Goal: Task Accomplishment & Management: Use online tool/utility

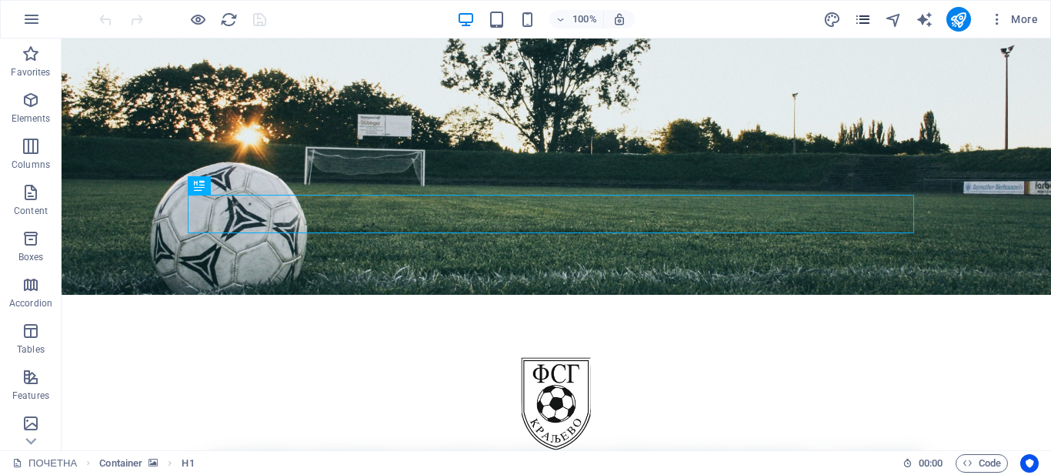
click at [867, 25] on icon "pages" at bounding box center [863, 20] width 18 height 18
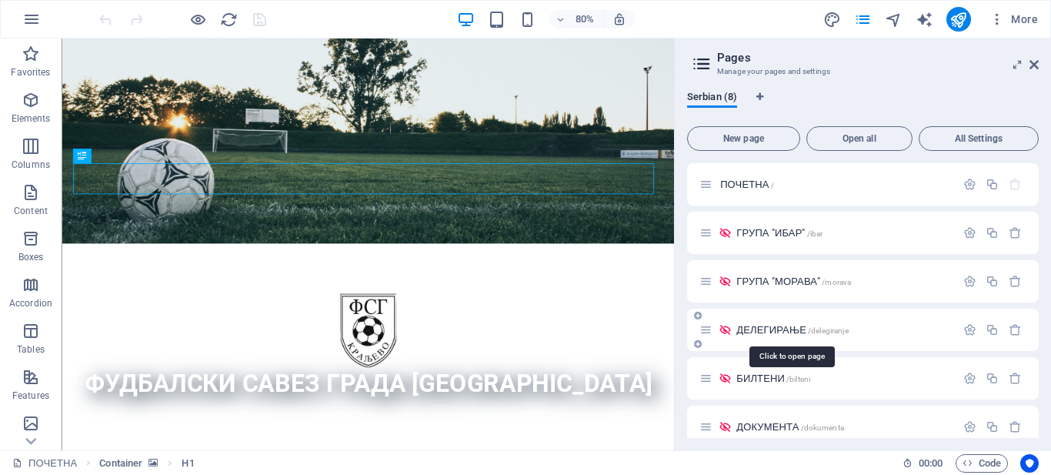
click at [758, 326] on span "ДЕЛЕГИРАЊЕ /delegiranje" at bounding box center [792, 330] width 112 height 12
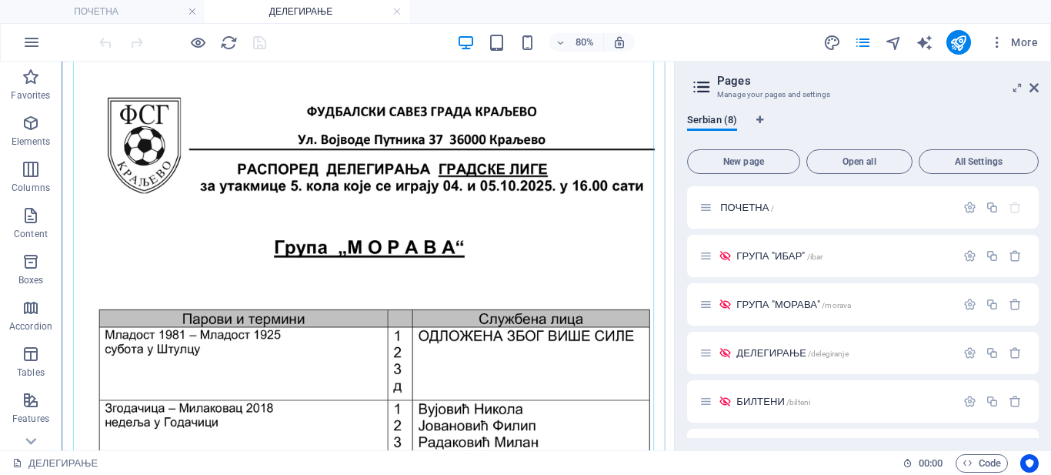
scroll to position [1692, 0]
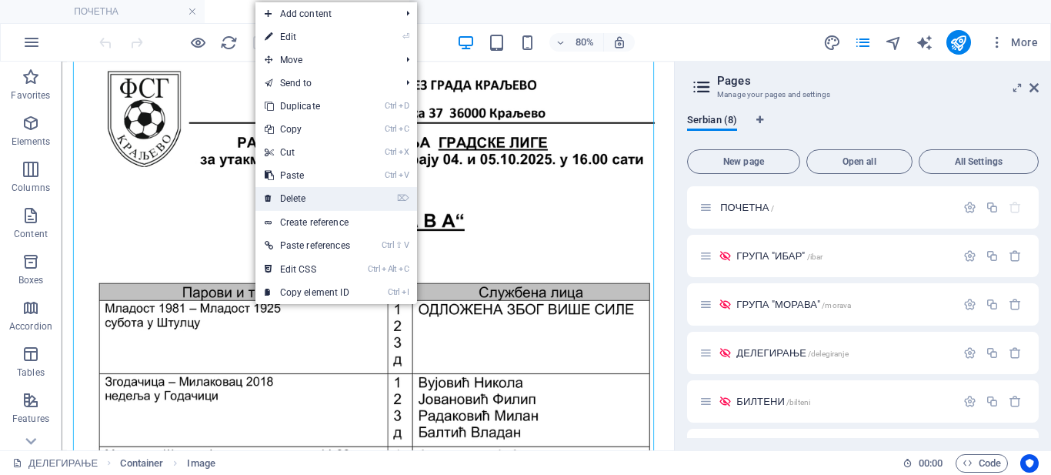
click at [274, 198] on link "⌦ Delete" at bounding box center [307, 198] width 104 height 23
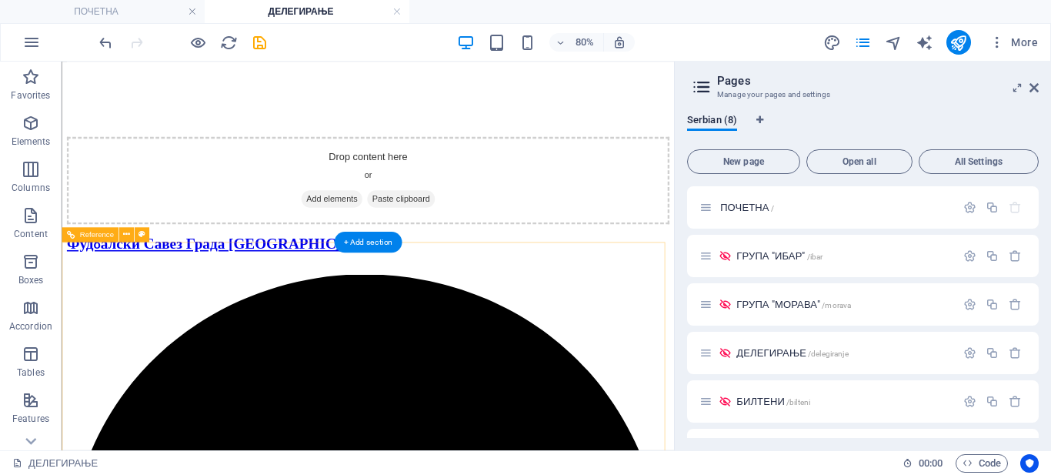
scroll to position [1393, 0]
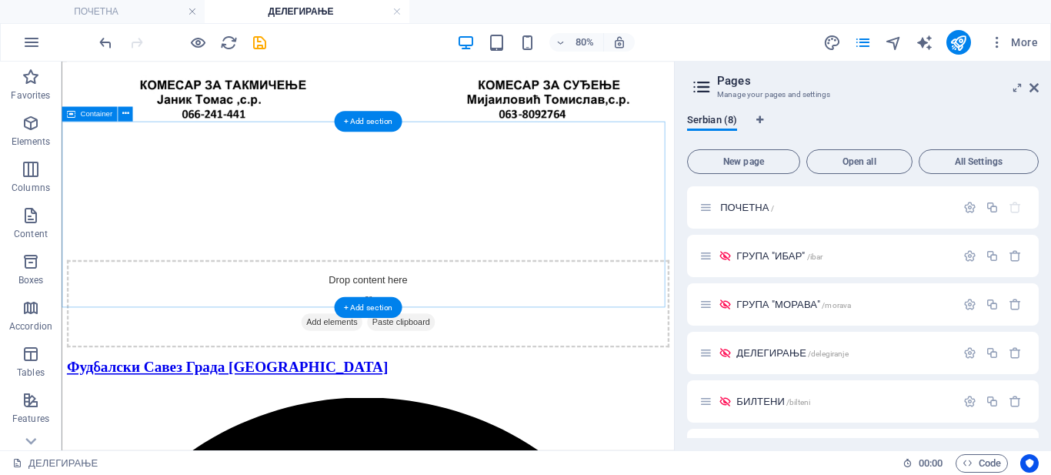
click at [408, 376] on span "Add elements" at bounding box center [399, 387] width 76 height 22
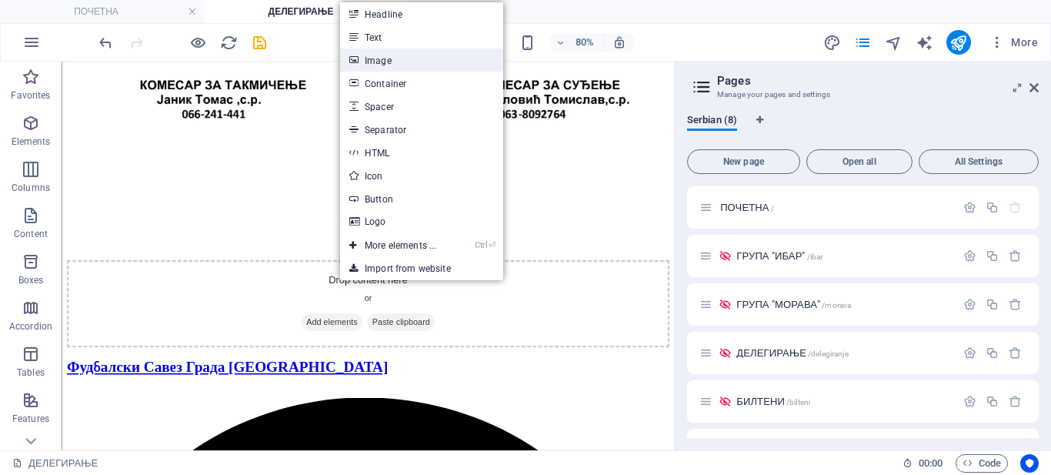
click at [383, 65] on link "Image" at bounding box center [421, 59] width 163 height 23
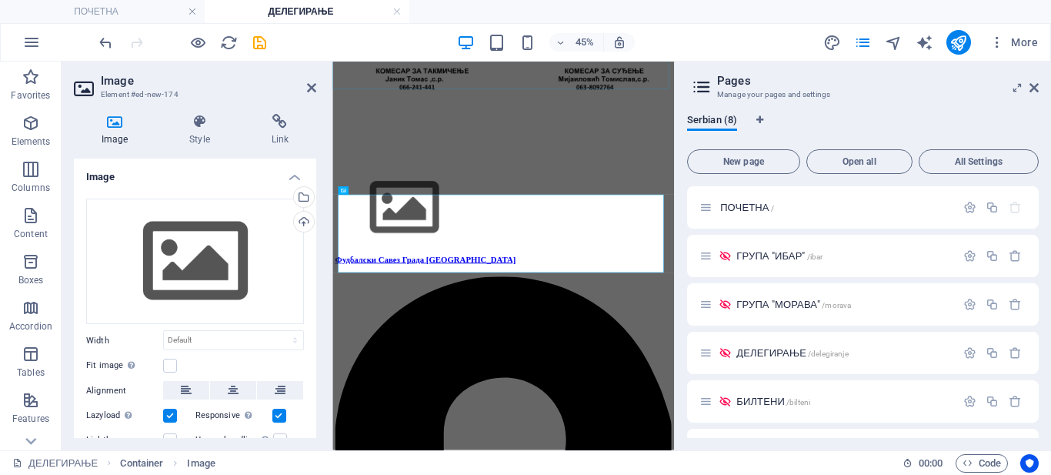
scroll to position [1228, 0]
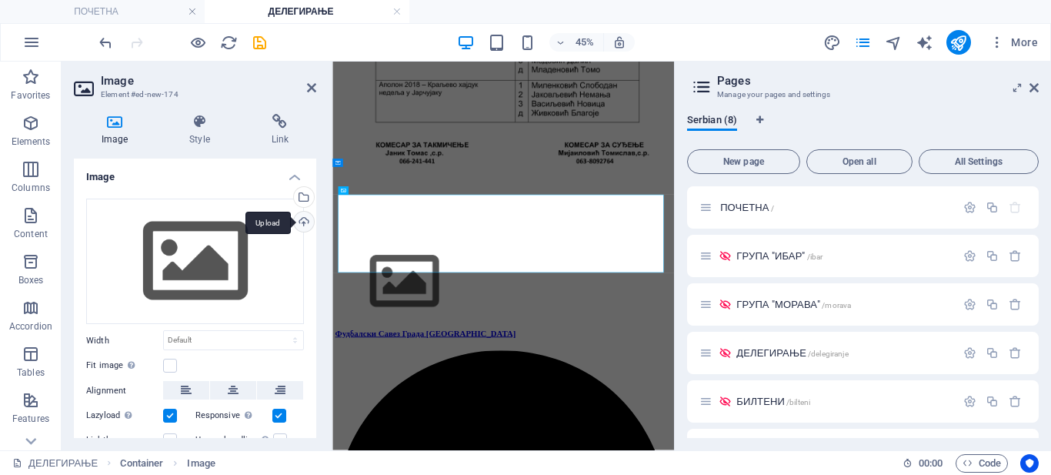
click at [305, 222] on div "Upload" at bounding box center [302, 223] width 23 height 23
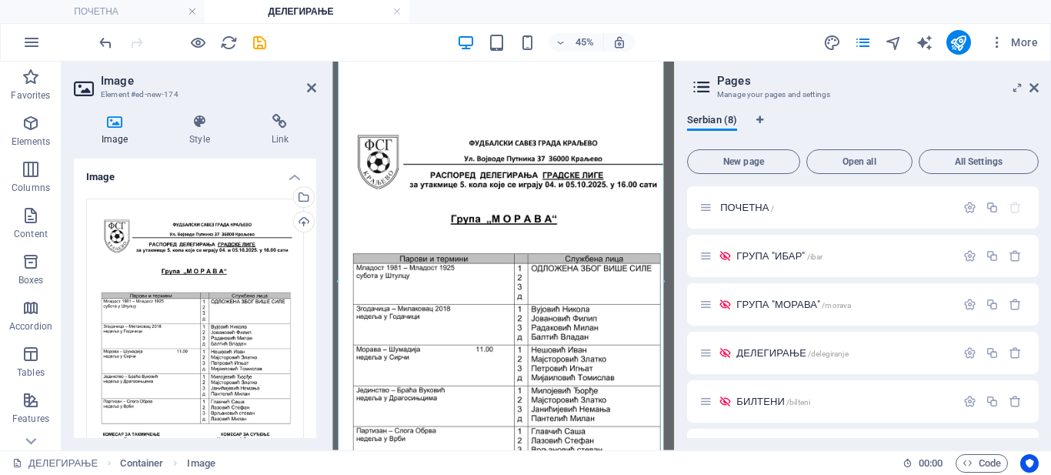
scroll to position [1547, 0]
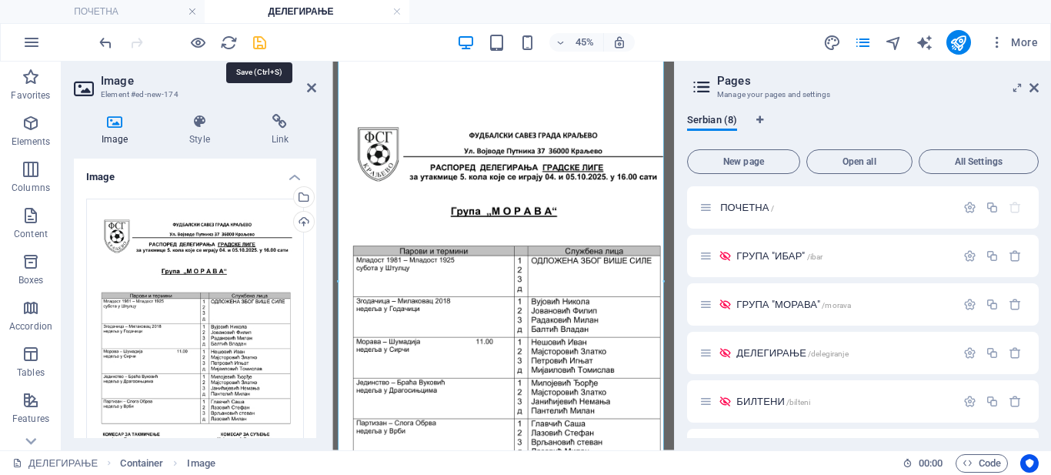
click at [257, 38] on icon "save" at bounding box center [260, 43] width 18 height 18
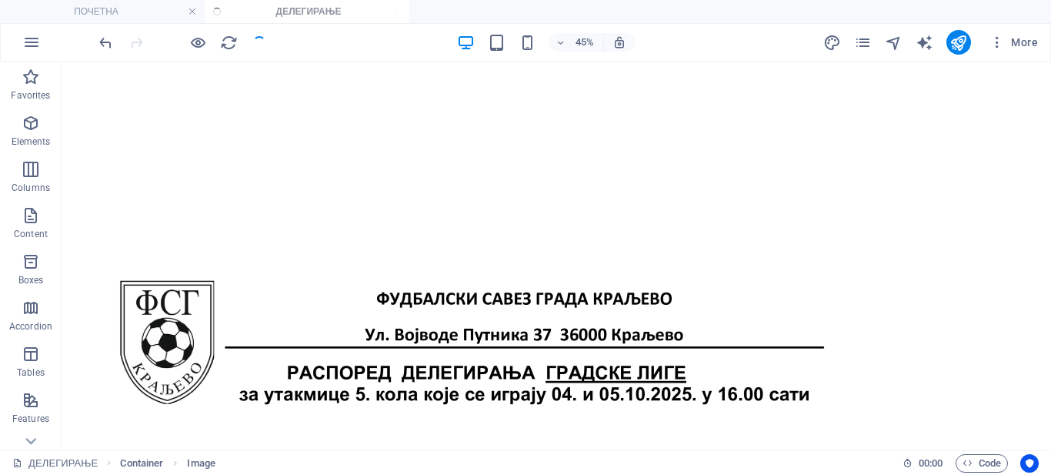
scroll to position [1551, 0]
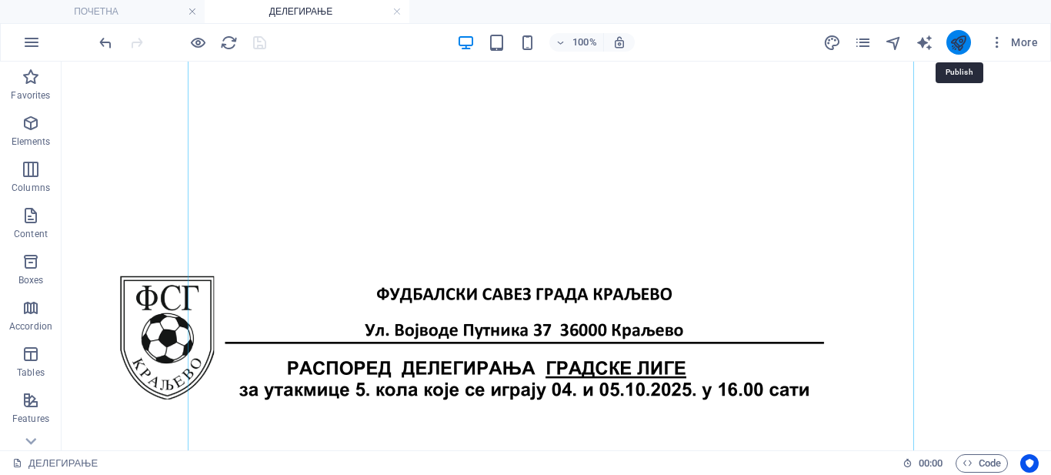
click at [954, 39] on icon "publish" at bounding box center [958, 43] width 18 height 18
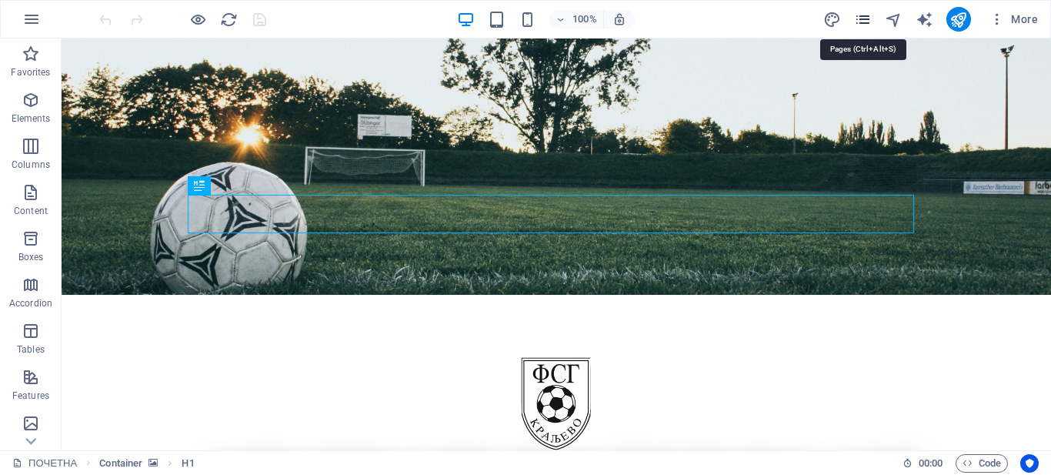
click at [868, 18] on icon "pages" at bounding box center [863, 20] width 18 height 18
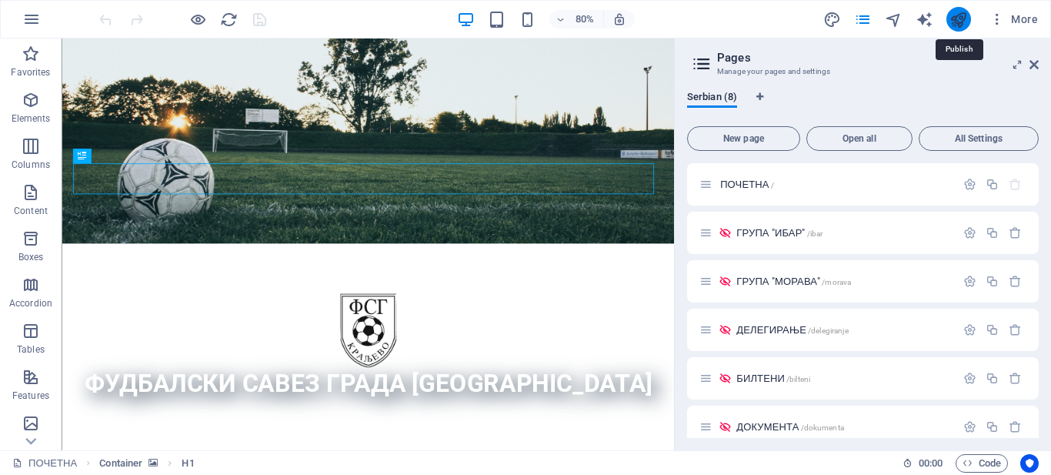
click at [950, 18] on icon "publish" at bounding box center [958, 20] width 18 height 18
